Goal: Transaction & Acquisition: Purchase product/service

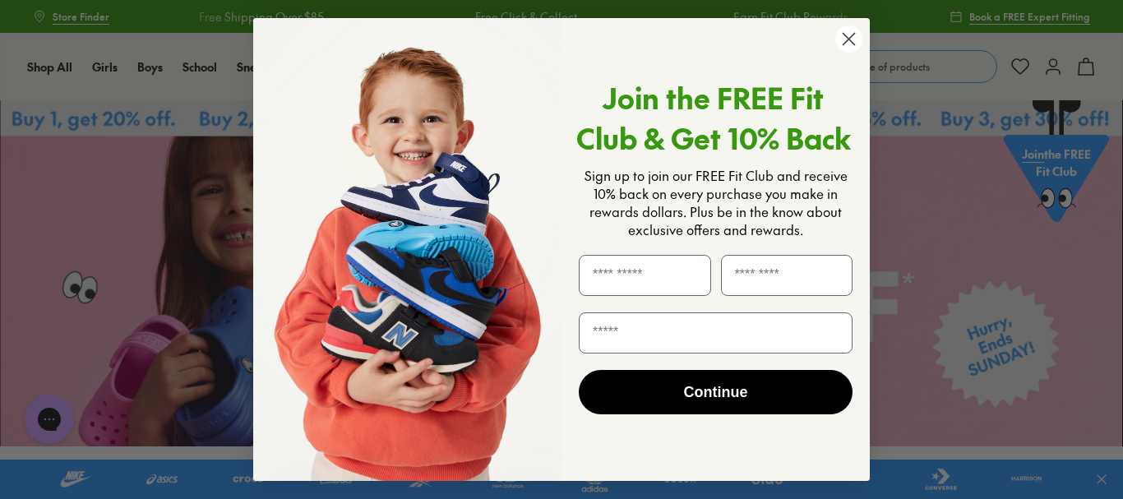
click at [854, 38] on circle "Close dialog" at bounding box center [848, 38] width 27 height 27
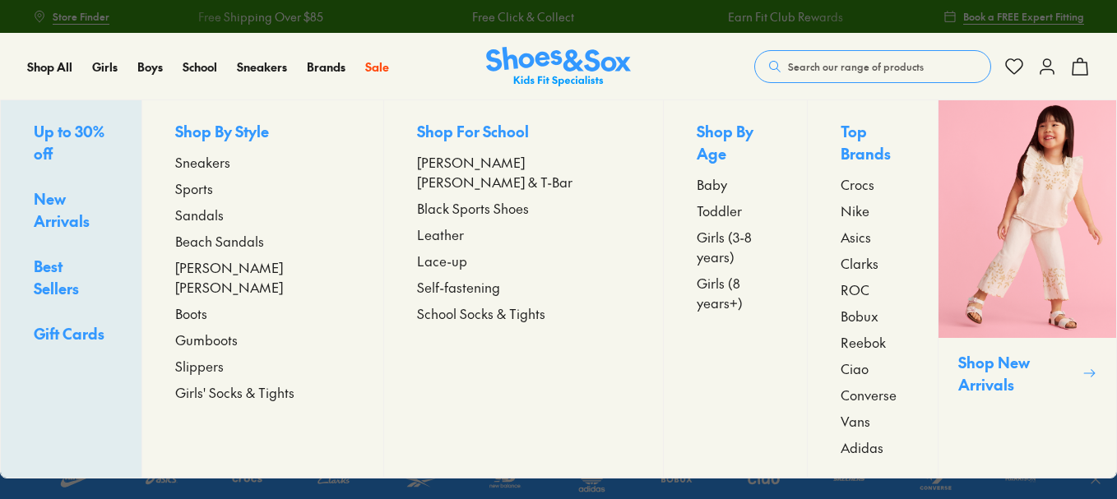
click at [224, 215] on span "Sandals" at bounding box center [199, 215] width 49 height 20
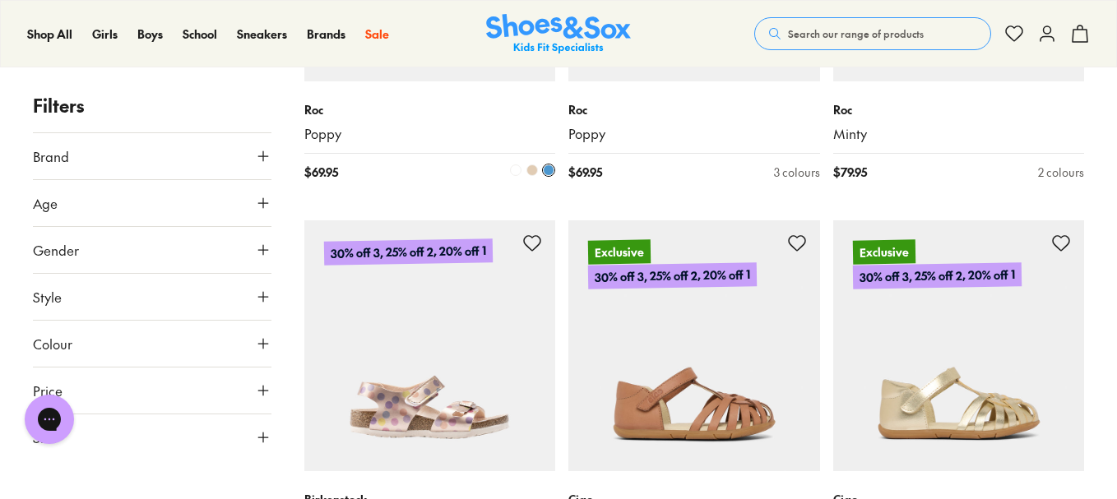
scroll to position [2220, 0]
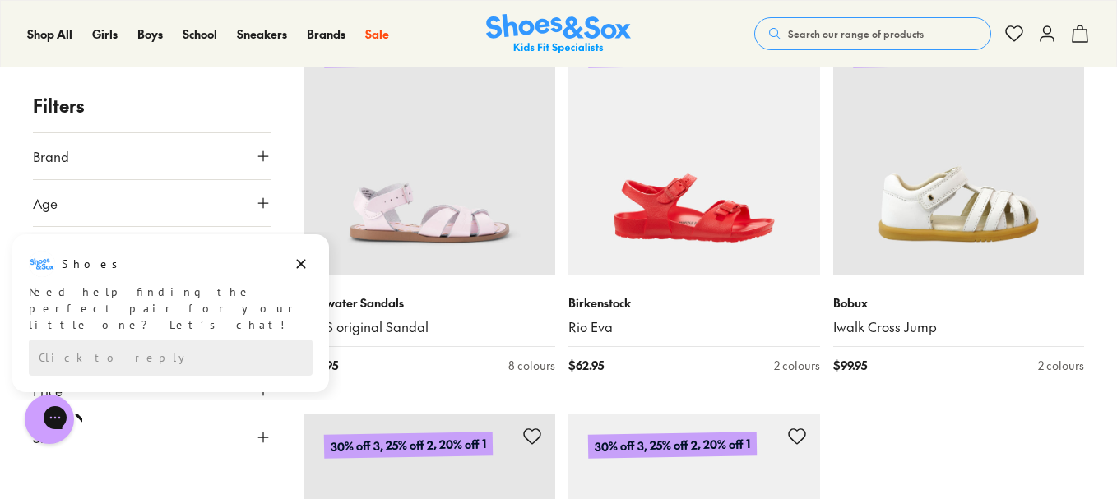
scroll to position [4193, 0]
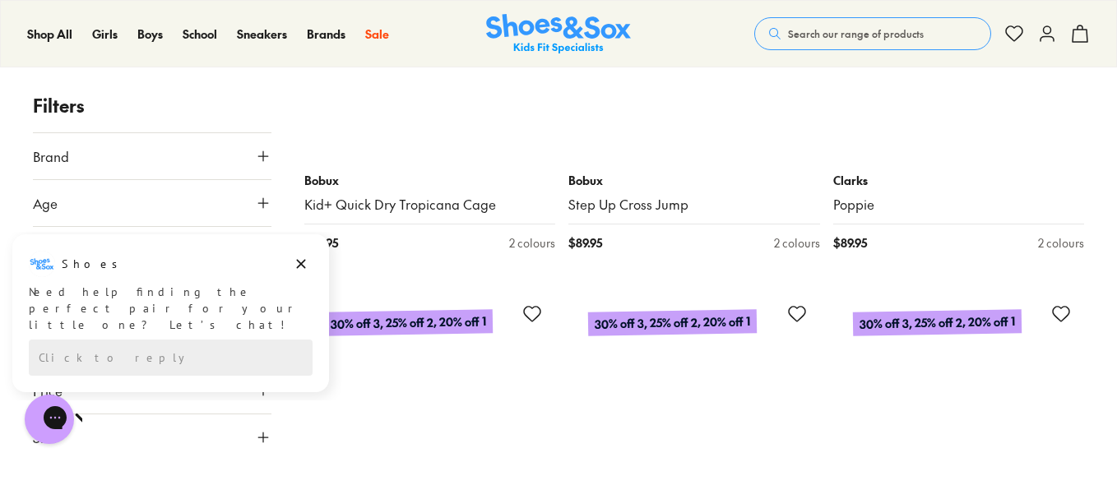
scroll to position [13356, 0]
